Goal: Understand process/instructions

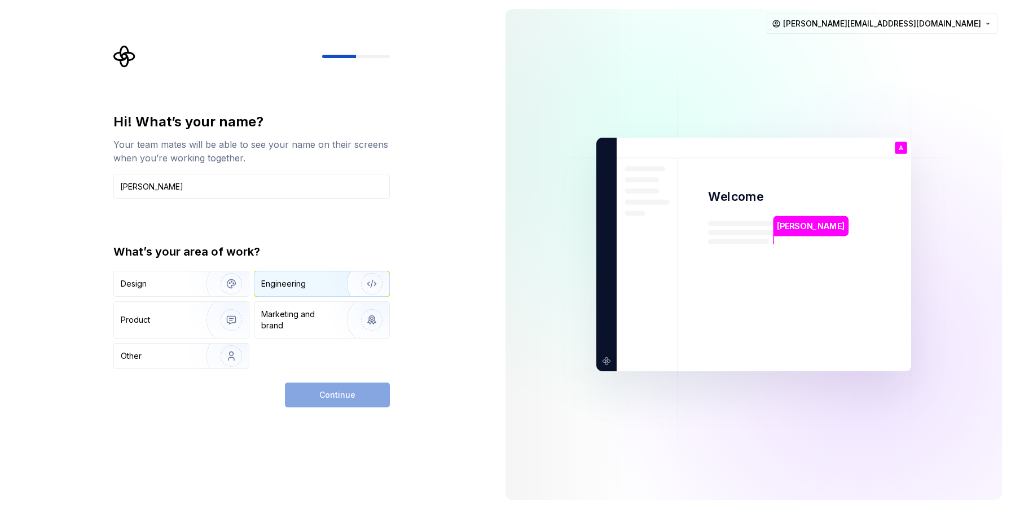
type input "[PERSON_NAME]"
click at [338, 285] on img "button" at bounding box center [364, 284] width 72 height 76
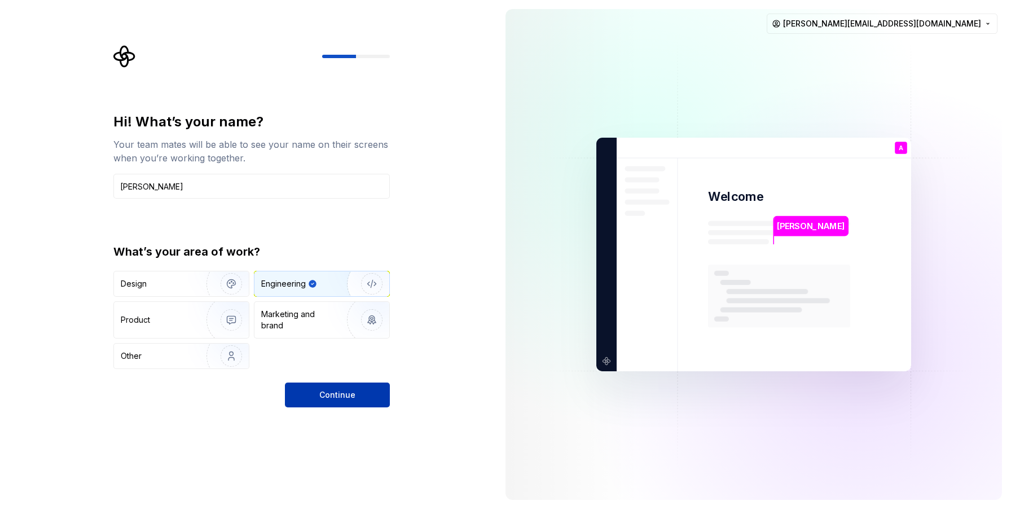
click at [351, 387] on button "Continue" at bounding box center [337, 394] width 105 height 25
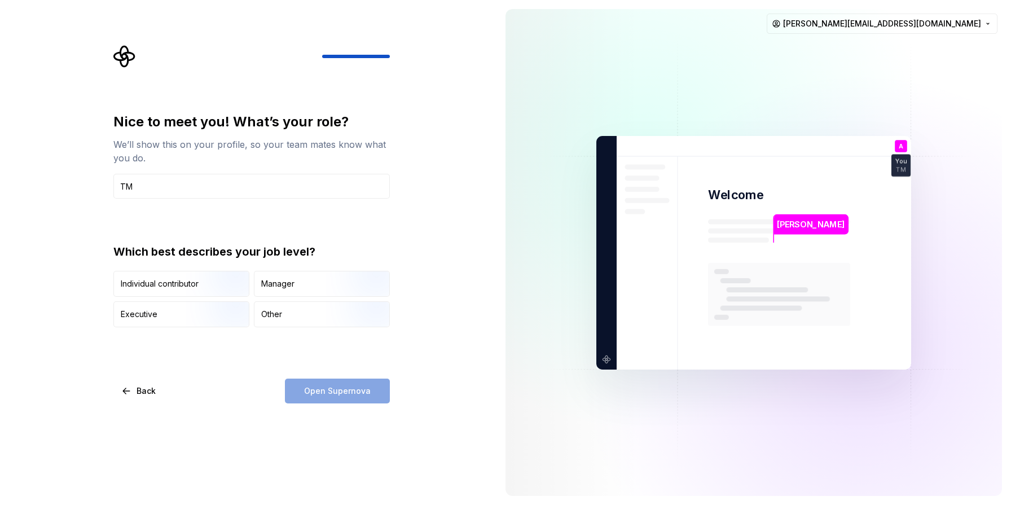
type input "T"
type input "MTS"
click at [418, 337] on div "Nice to meet you! What’s your role? We’ll show this on your profile, so your te…" at bounding box center [248, 252] width 496 height 505
click at [350, 382] on div "Open Supernova" at bounding box center [337, 390] width 105 height 25
click at [235, 287] on img "button" at bounding box center [222, 298] width 72 height 76
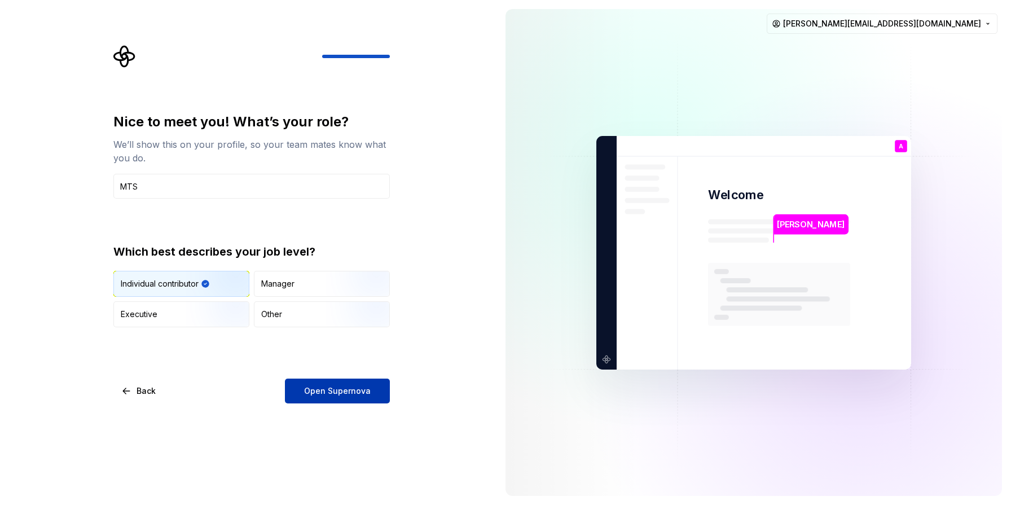
click at [336, 387] on span "Open Supernova" at bounding box center [337, 390] width 67 height 11
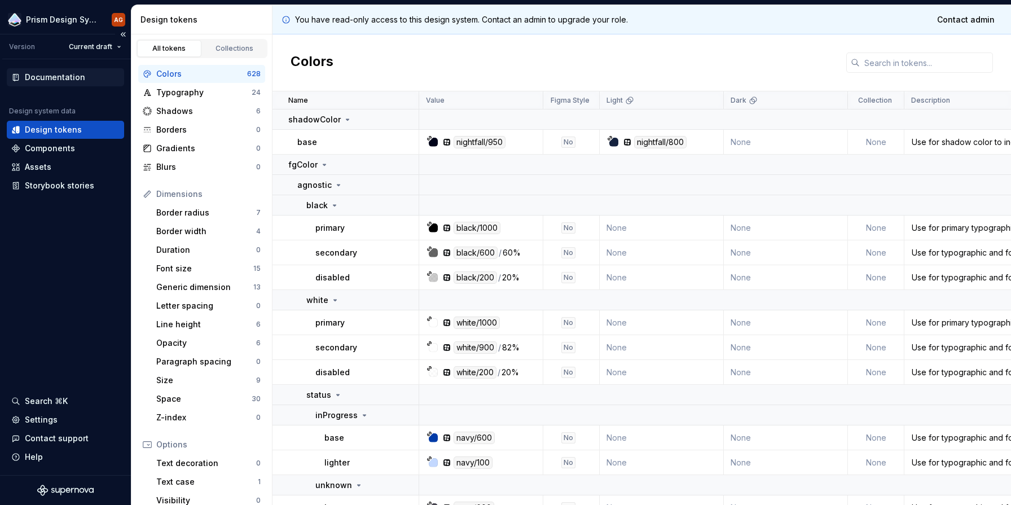
click at [76, 74] on div "Documentation" at bounding box center [55, 77] width 60 height 11
